Goal: Find specific page/section: Find specific page/section

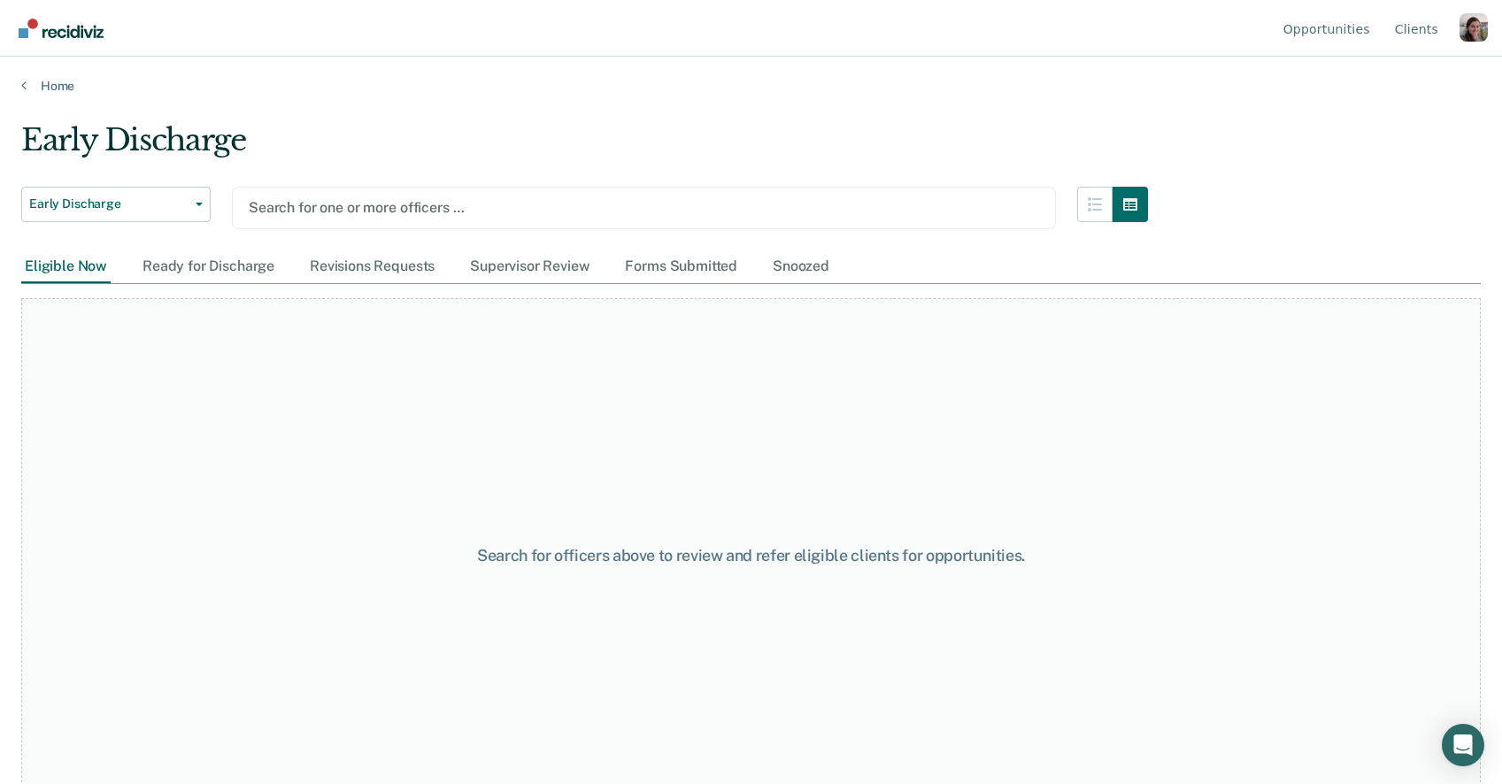
click at [1450, 29] on ul "Opportunities Client s" at bounding box center [1370, 28] width 180 height 57
click at [1457, 28] on ul "Opportunities Client s" at bounding box center [1370, 28] width 180 height 57
click at [1464, 39] on div "Profile dropdown button" at bounding box center [1473, 27] width 28 height 28
click at [1407, 83] on link "Profile" at bounding box center [1402, 82] width 114 height 15
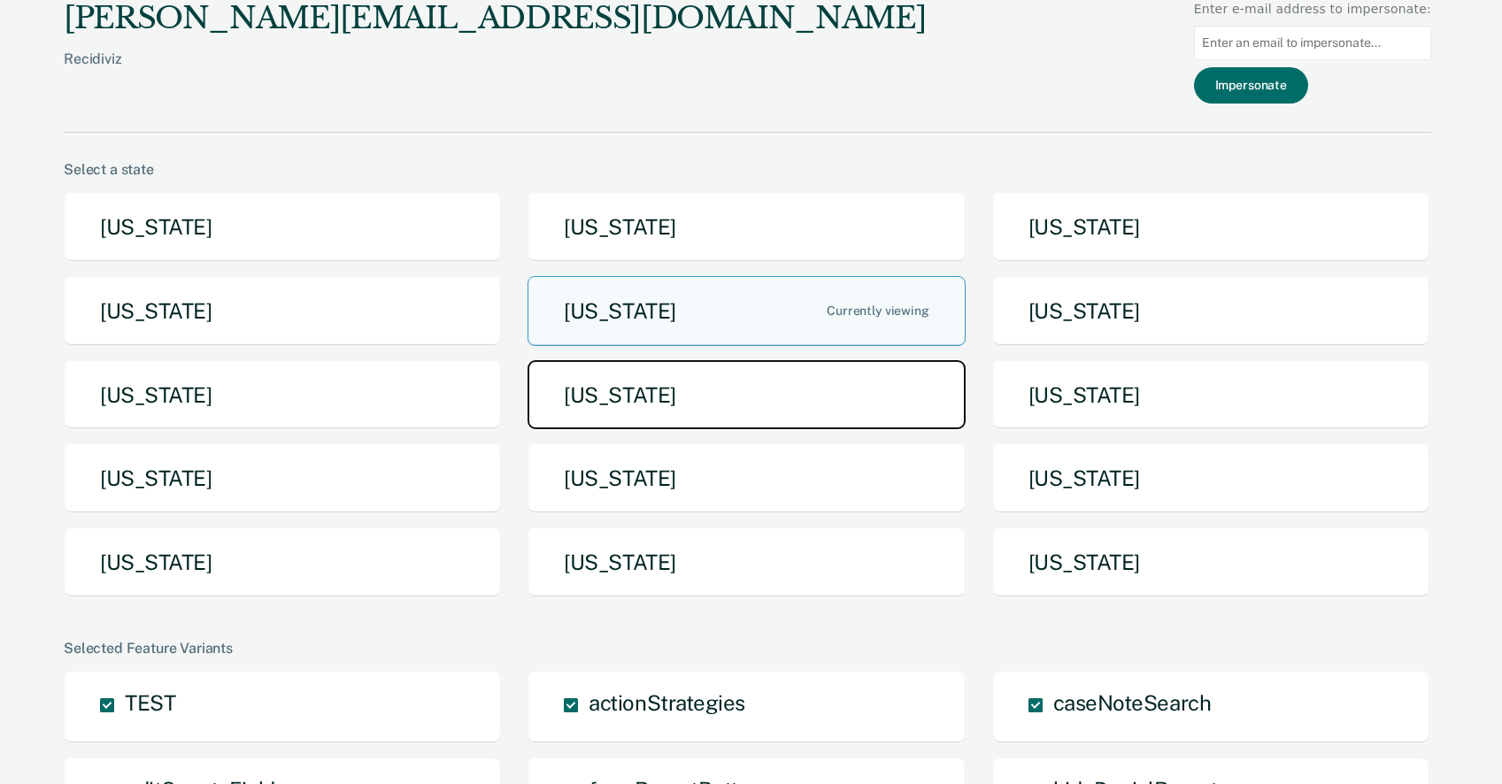
click at [684, 365] on button "[US_STATE]" at bounding box center [745, 395] width 437 height 70
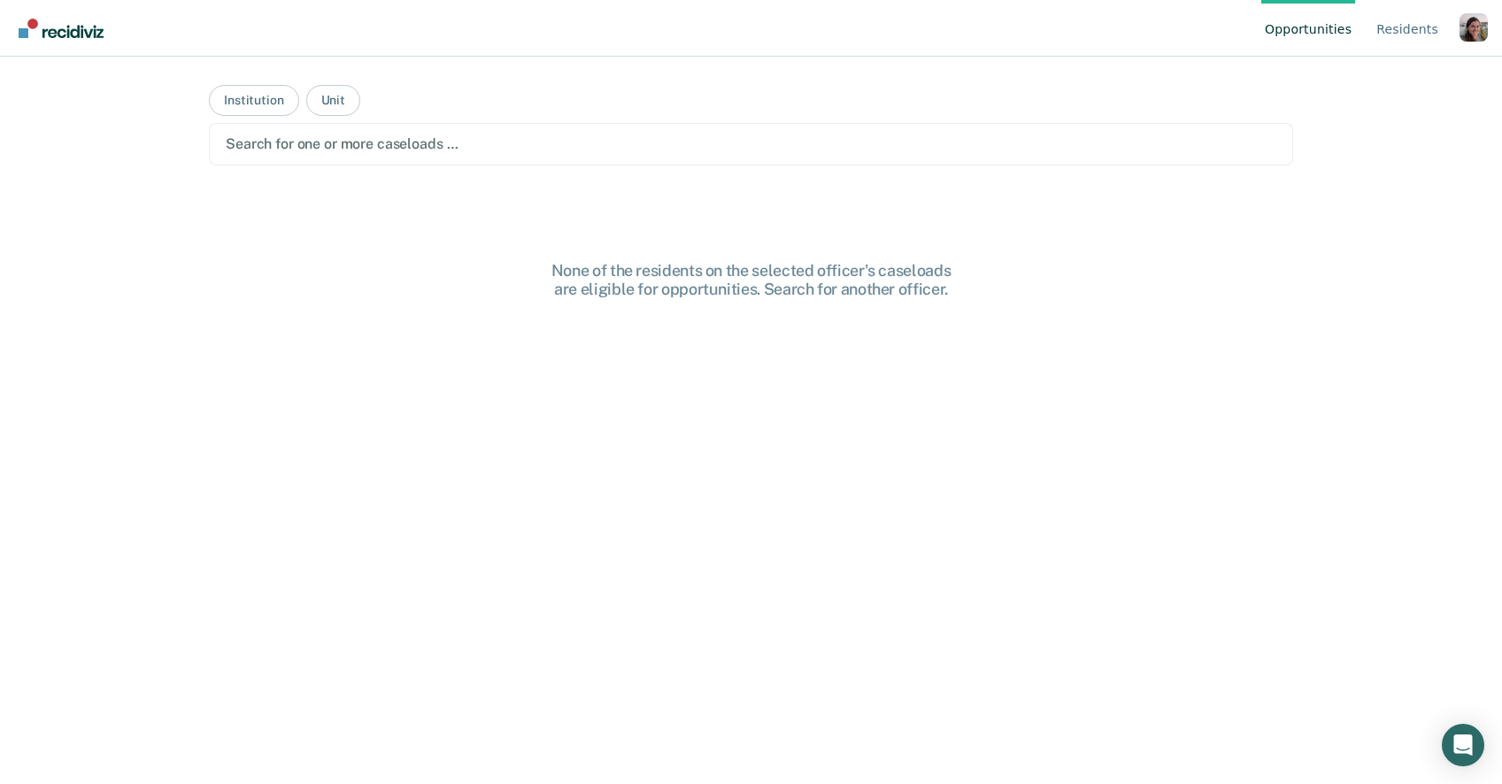
click at [1474, 33] on div "Profile dropdown button" at bounding box center [1473, 27] width 28 height 28
click at [1153, 32] on nav "Opportunities Resident s Profile How it works Go to System-Level Trends Log Out" at bounding box center [750, 28] width 1473 height 56
click at [1411, 28] on link "Resident s" at bounding box center [1407, 28] width 69 height 57
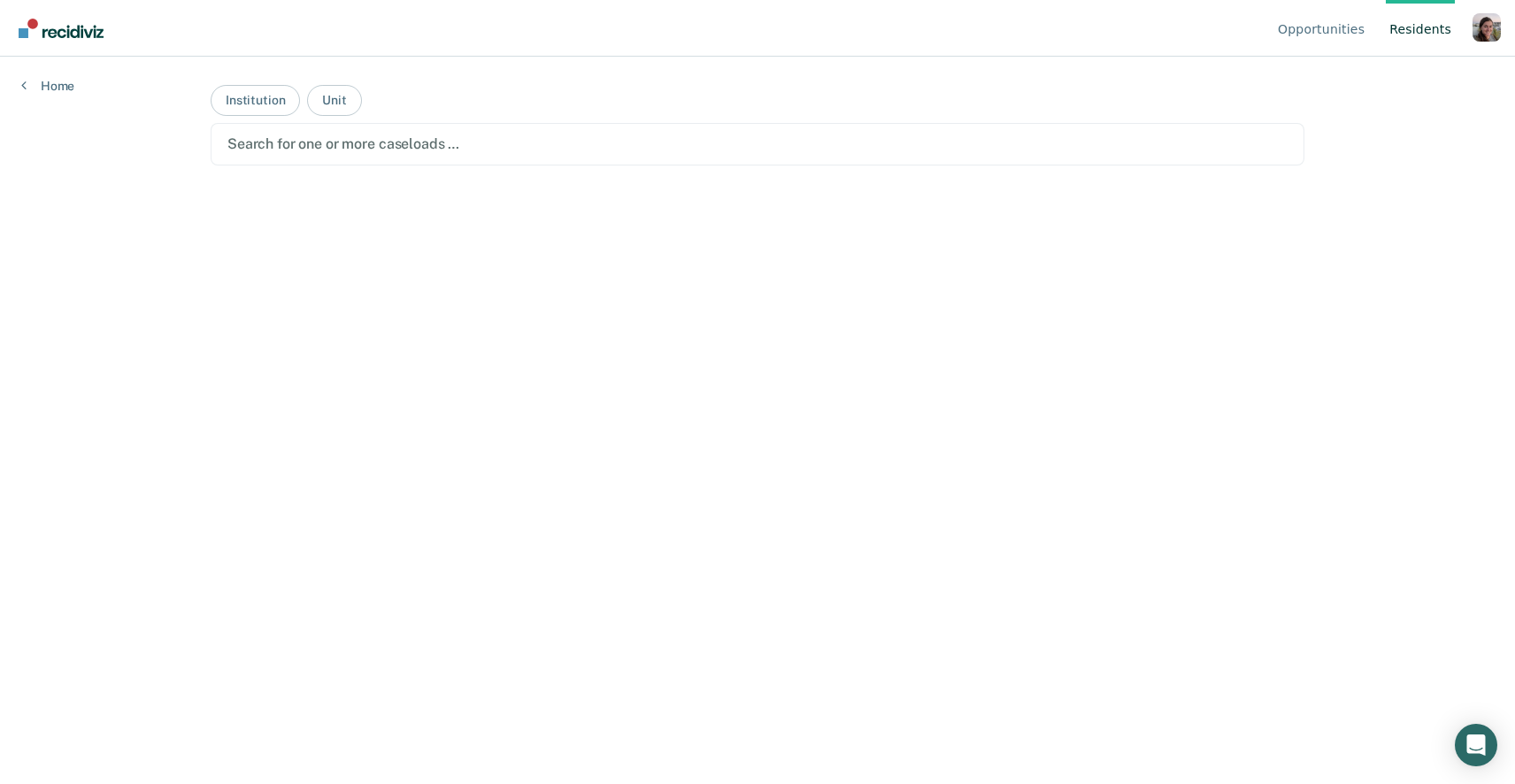
click at [71, 77] on div "Home" at bounding box center [48, 75] width 96 height 37
click at [50, 81] on link "Home" at bounding box center [47, 86] width 53 height 16
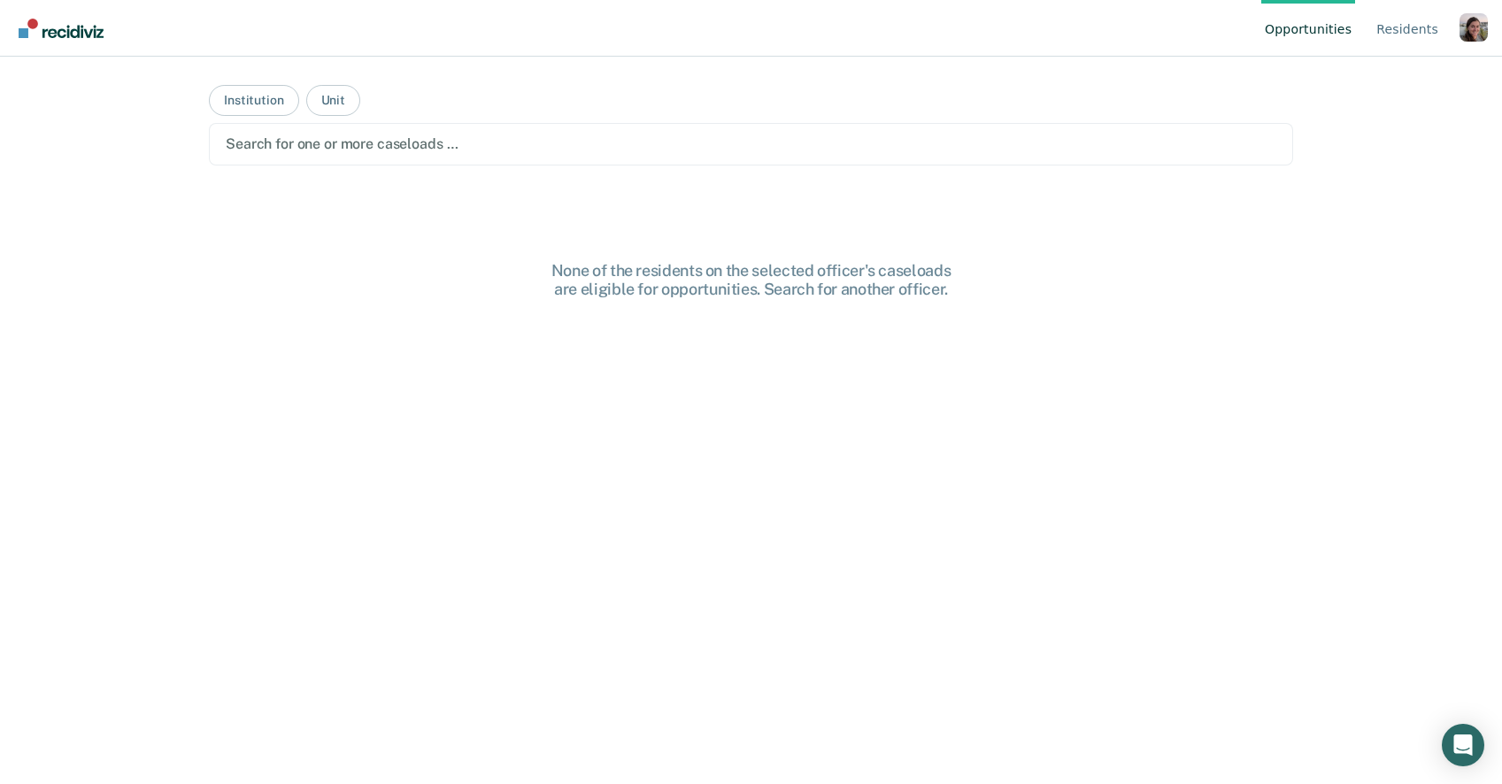
click at [1453, 30] on ul "Opportunities Resident s" at bounding box center [1360, 28] width 198 height 57
click at [1461, 31] on div "Profile dropdown button" at bounding box center [1473, 27] width 28 height 28
click at [1327, 143] on link "Go to System-Level Trends" at bounding box center [1384, 139] width 150 height 15
